Goal: Task Accomplishment & Management: Manage account settings

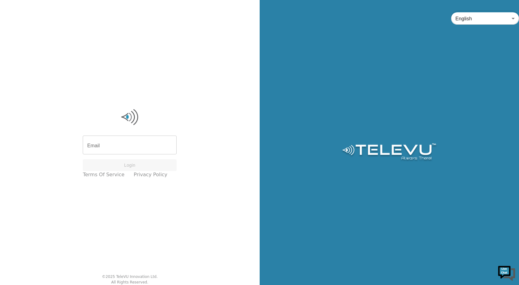
click at [111, 149] on input "Email" at bounding box center [130, 145] width 94 height 17
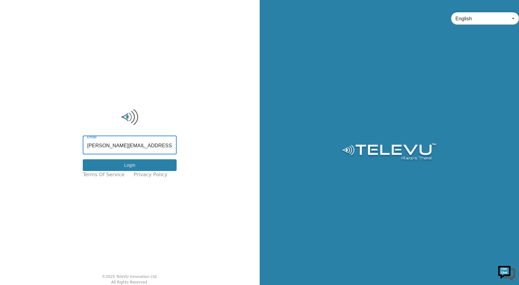
type input "[PERSON_NAME][EMAIL_ADDRESS][PERSON_NAME][DOMAIN_NAME]"
click at [136, 166] on button "Login" at bounding box center [130, 165] width 94 height 12
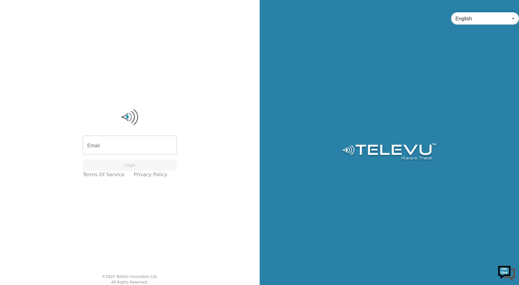
click at [111, 147] on input "Email" at bounding box center [130, 145] width 94 height 17
click at [96, 144] on input "Email" at bounding box center [130, 145] width 94 height 17
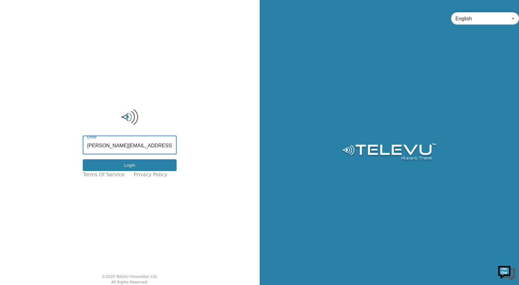
type input "[PERSON_NAME][EMAIL_ADDRESS][PERSON_NAME][DOMAIN_NAME]"
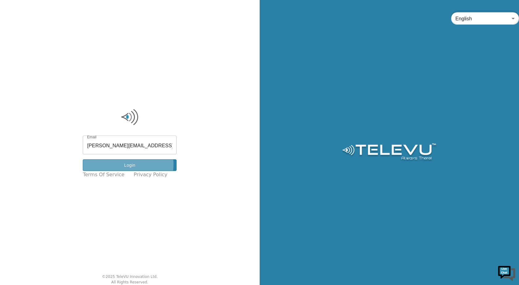
click at [133, 165] on button "Login" at bounding box center [130, 165] width 94 height 12
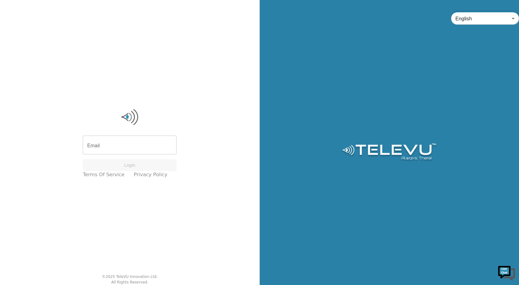
click at [121, 143] on input "Email" at bounding box center [130, 145] width 94 height 17
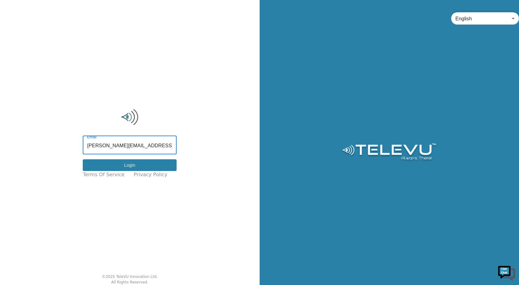
type input "[PERSON_NAME][EMAIL_ADDRESS][PERSON_NAME][DOMAIN_NAME]"
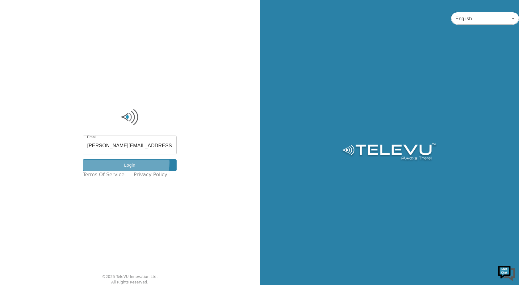
click at [131, 163] on button "Login" at bounding box center [130, 165] width 94 height 12
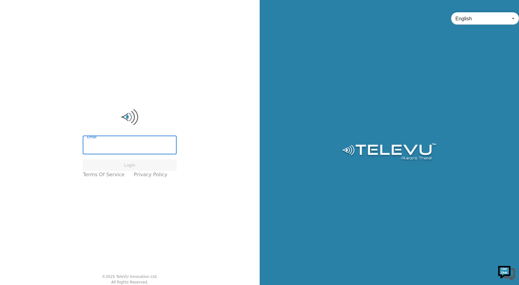
click at [102, 143] on input "Email" at bounding box center [130, 145] width 94 height 17
click at [140, 145] on input "scott.libadia@nshealt.ca" at bounding box center [130, 145] width 94 height 17
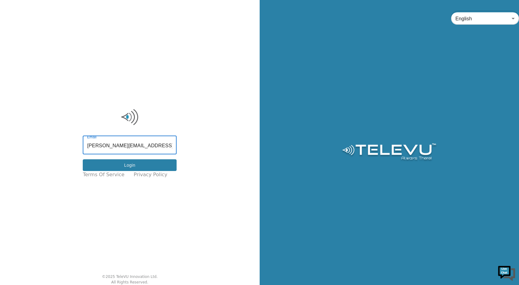
type input "[PERSON_NAME][EMAIL_ADDRESS][PERSON_NAME][DOMAIN_NAME]"
click at [122, 163] on button "Login" at bounding box center [130, 165] width 94 height 12
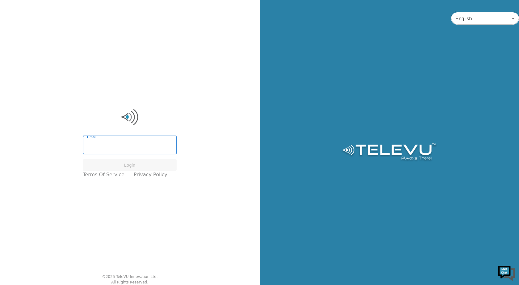
click at [130, 149] on input "Email" at bounding box center [130, 145] width 94 height 17
click at [119, 143] on input "Email" at bounding box center [130, 145] width 94 height 17
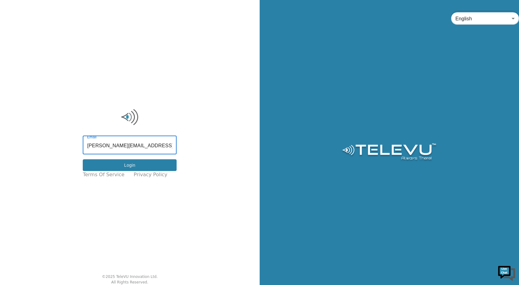
type input "scott.libadia@nshealth.ca"
click at [137, 166] on button "Login" at bounding box center [130, 165] width 94 height 12
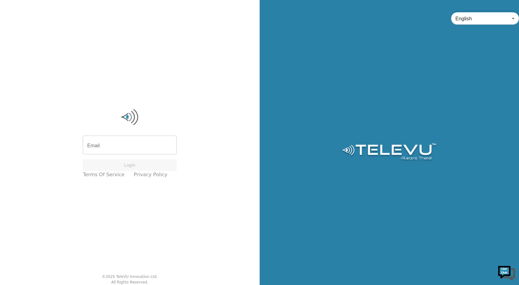
click at [130, 147] on input "Email" at bounding box center [130, 145] width 94 height 17
